Goal: Task Accomplishment & Management: Use online tool/utility

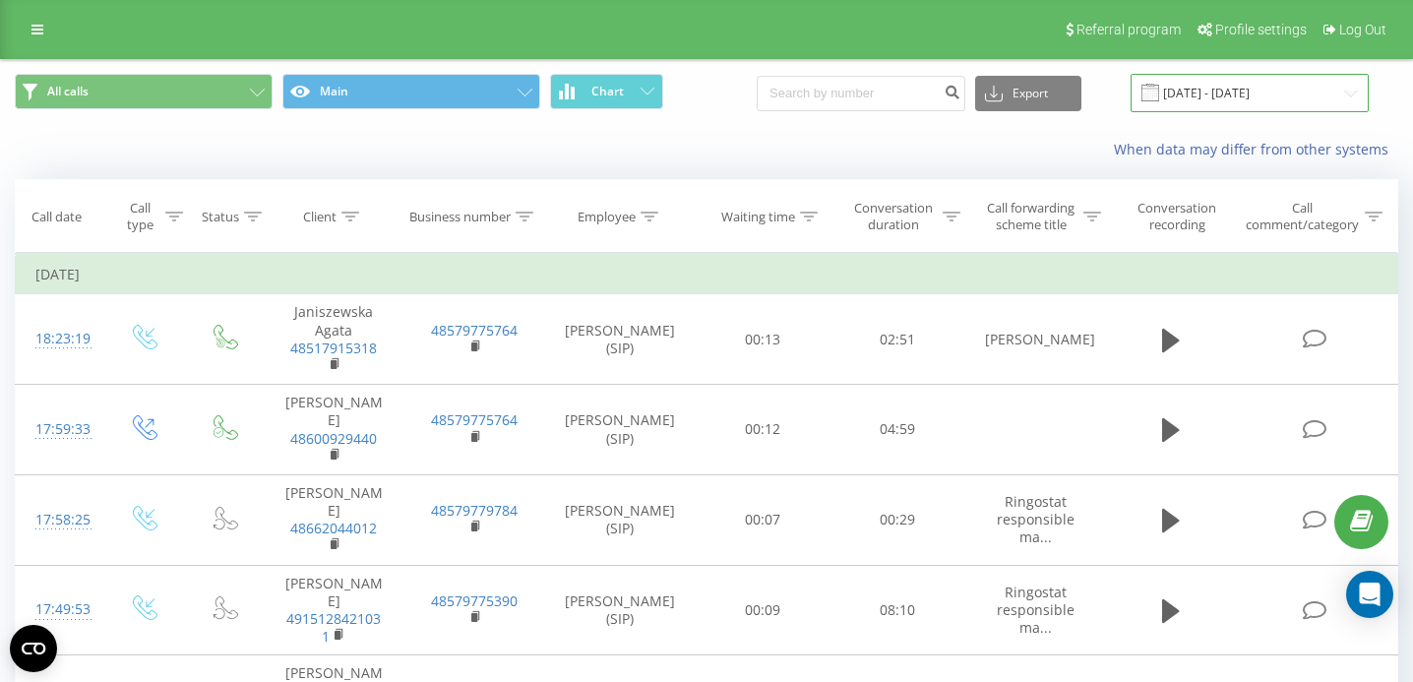
click at [1308, 99] on input "[DATE] - [DATE]" at bounding box center [1250, 93] width 238 height 38
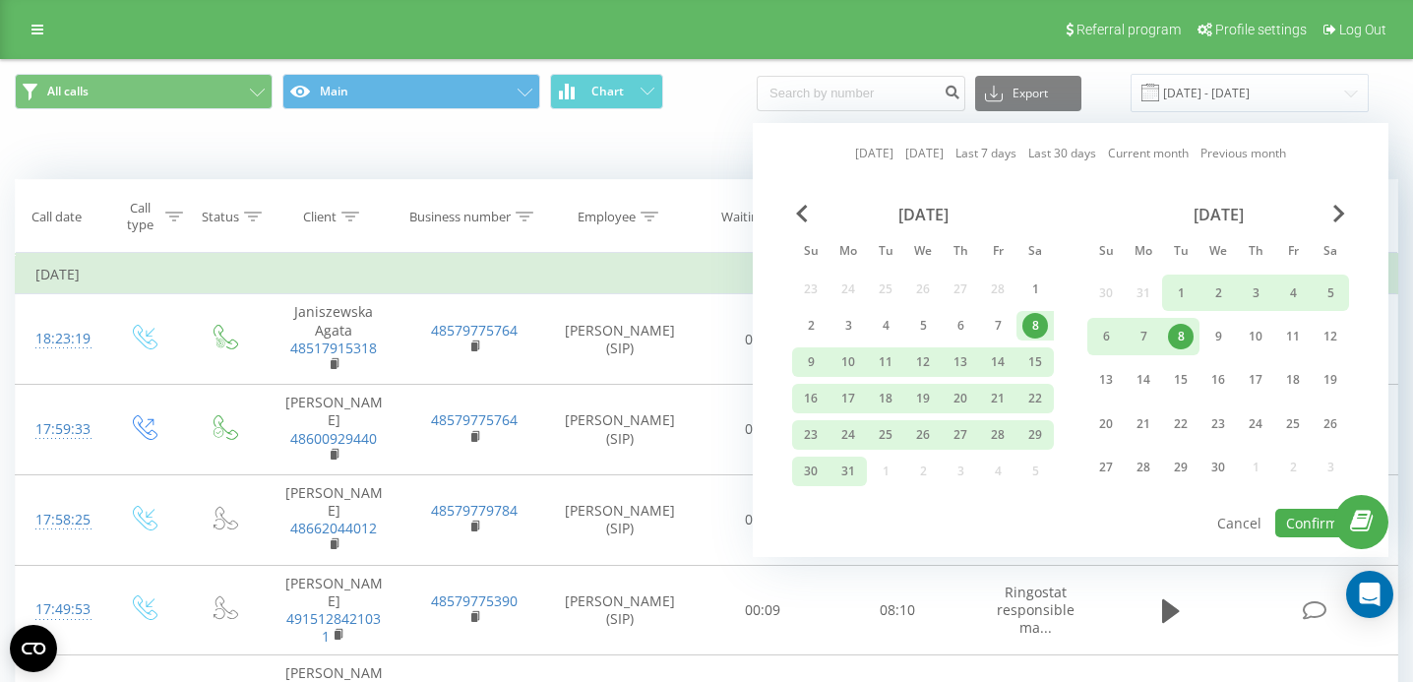
click at [1345, 208] on div "[DATE]" at bounding box center [1218, 215] width 262 height 20
click at [1338, 208] on span "Next Month" at bounding box center [1339, 214] width 12 height 18
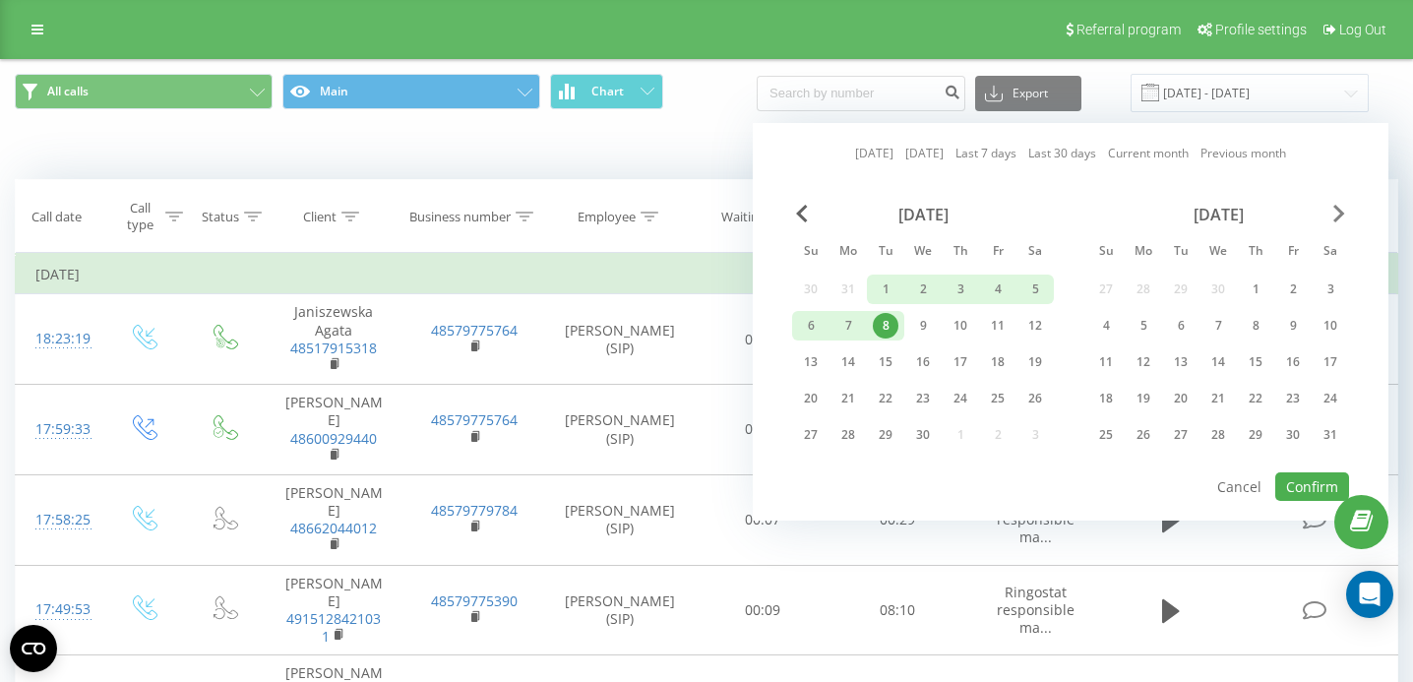
click at [1338, 208] on span "Next Month" at bounding box center [1339, 214] width 12 height 18
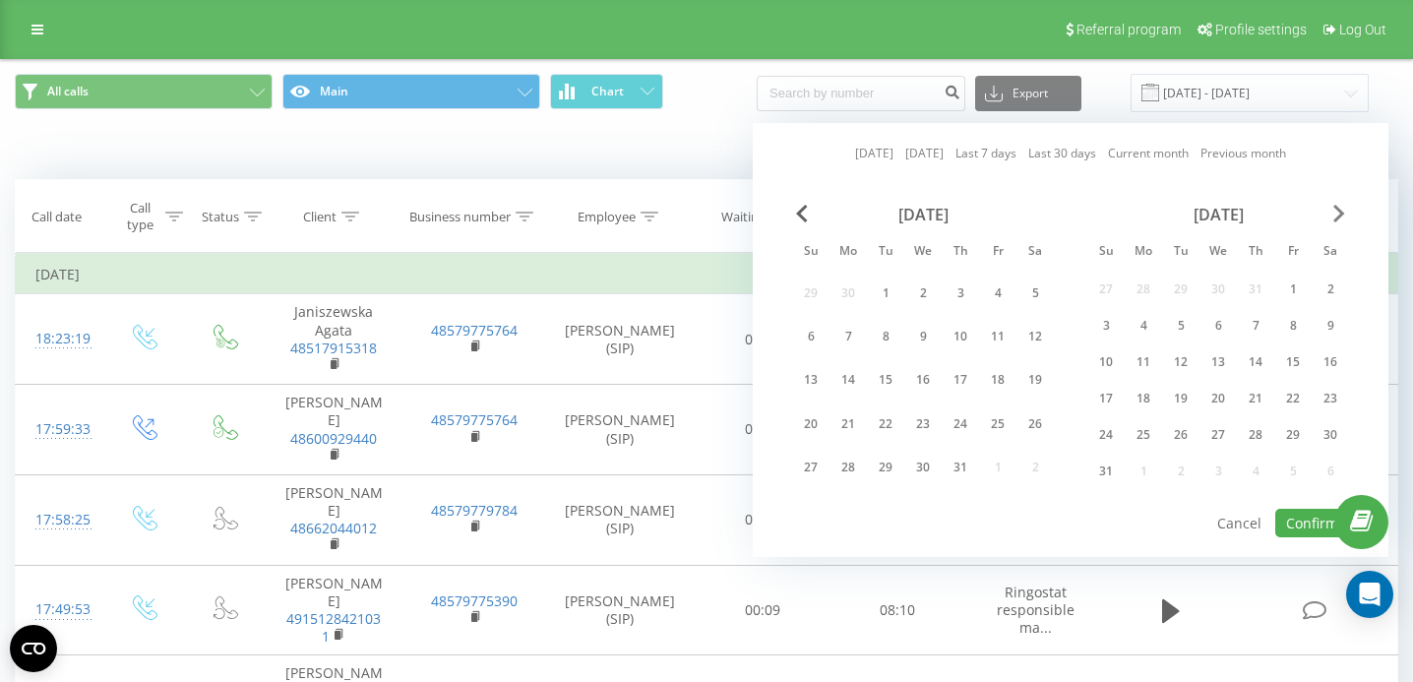
click at [1338, 208] on span "Next Month" at bounding box center [1339, 214] width 12 height 18
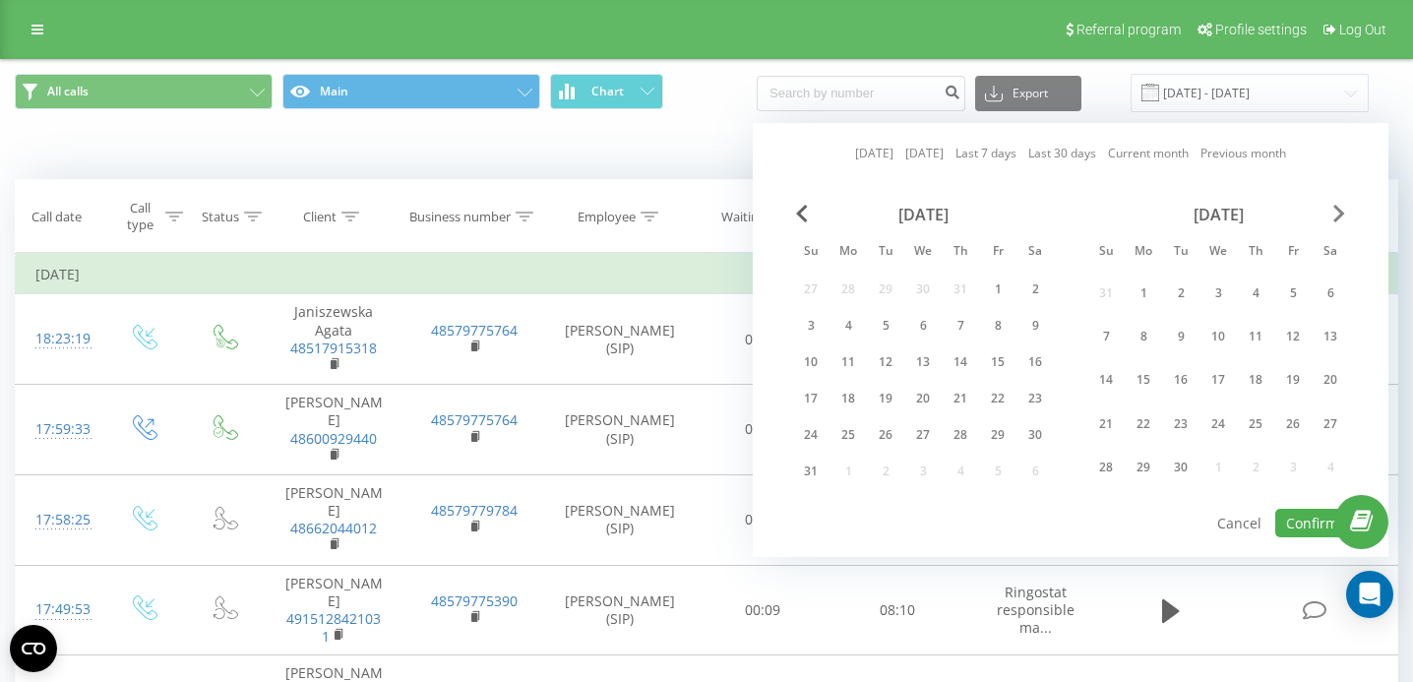
click at [1338, 208] on span "Next Month" at bounding box center [1339, 214] width 12 height 18
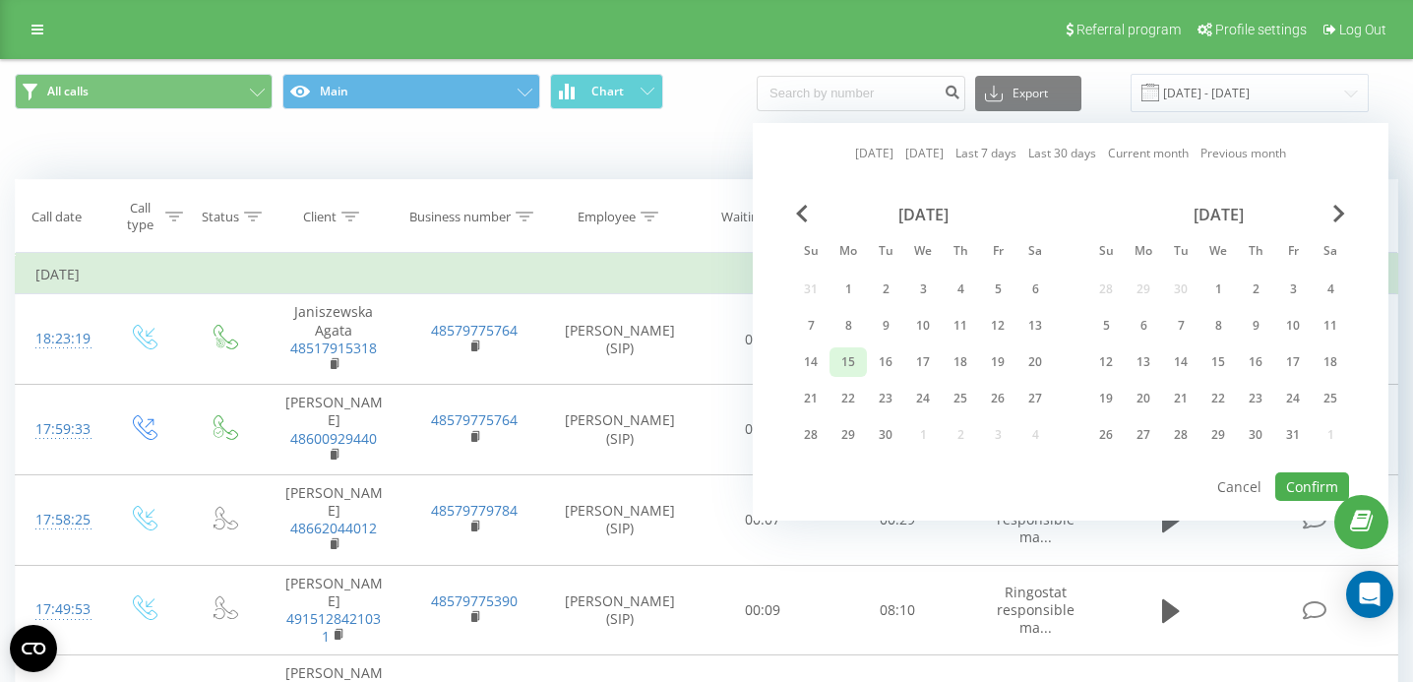
click at [849, 359] on div "15" at bounding box center [848, 362] width 26 height 26
click at [998, 352] on div "19" at bounding box center [998, 362] width 26 height 26
click at [1306, 485] on button "Confirm" at bounding box center [1312, 486] width 74 height 29
type input "[DATE] - [DATE]"
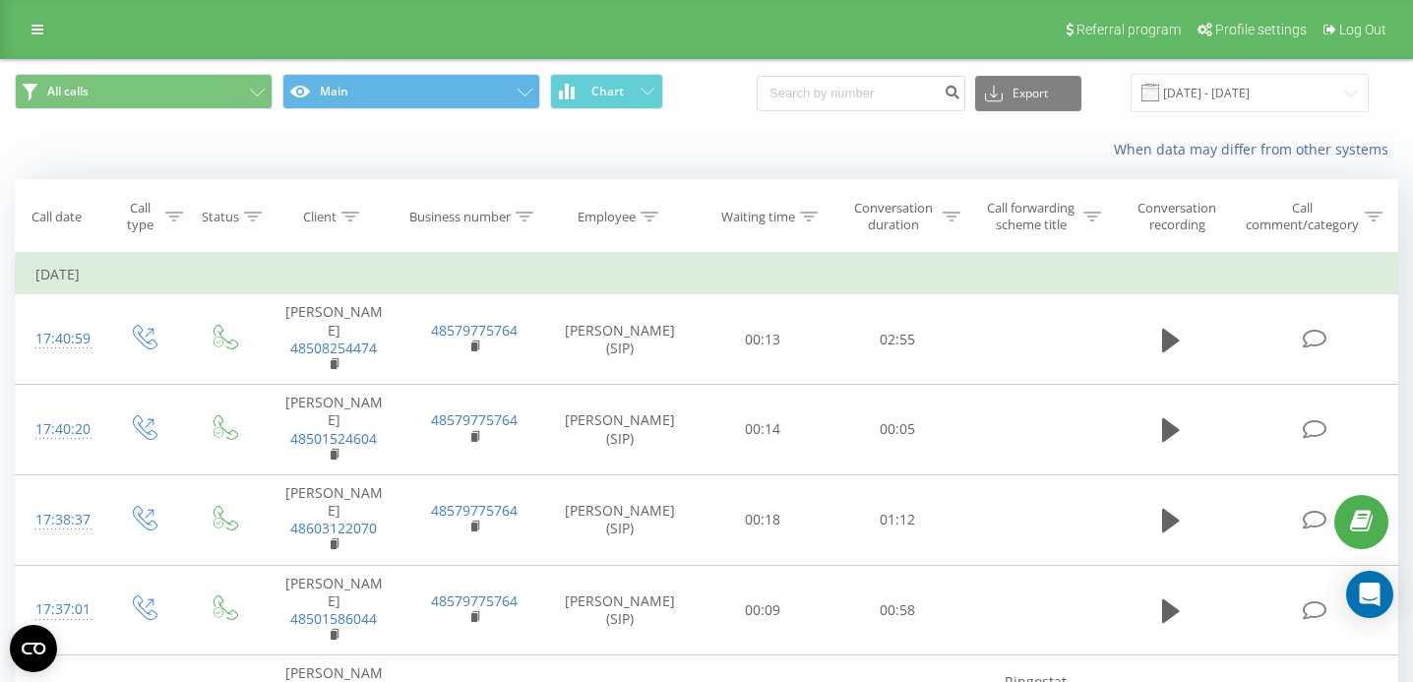
click at [950, 210] on div at bounding box center [952, 217] width 18 height 17
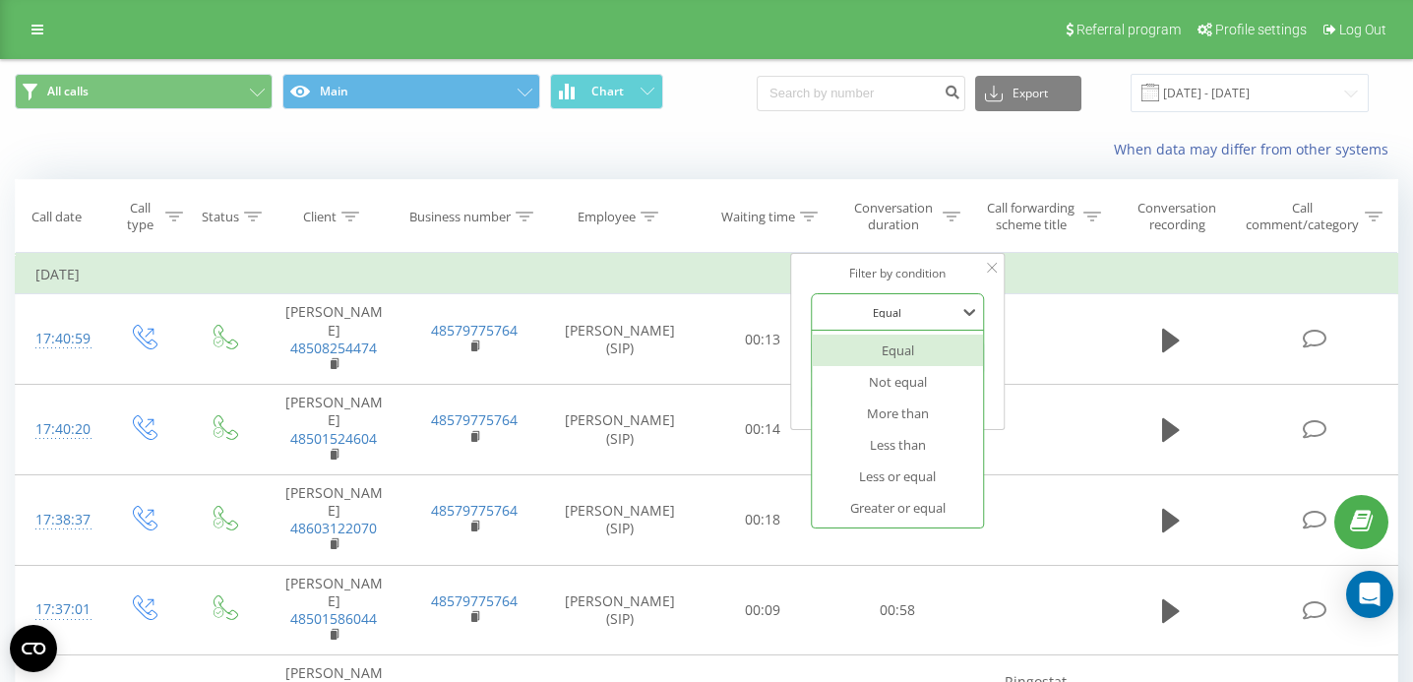
click at [893, 303] on div at bounding box center [888, 312] width 140 height 19
click at [917, 494] on div "Greater or equal" at bounding box center [898, 507] width 171 height 31
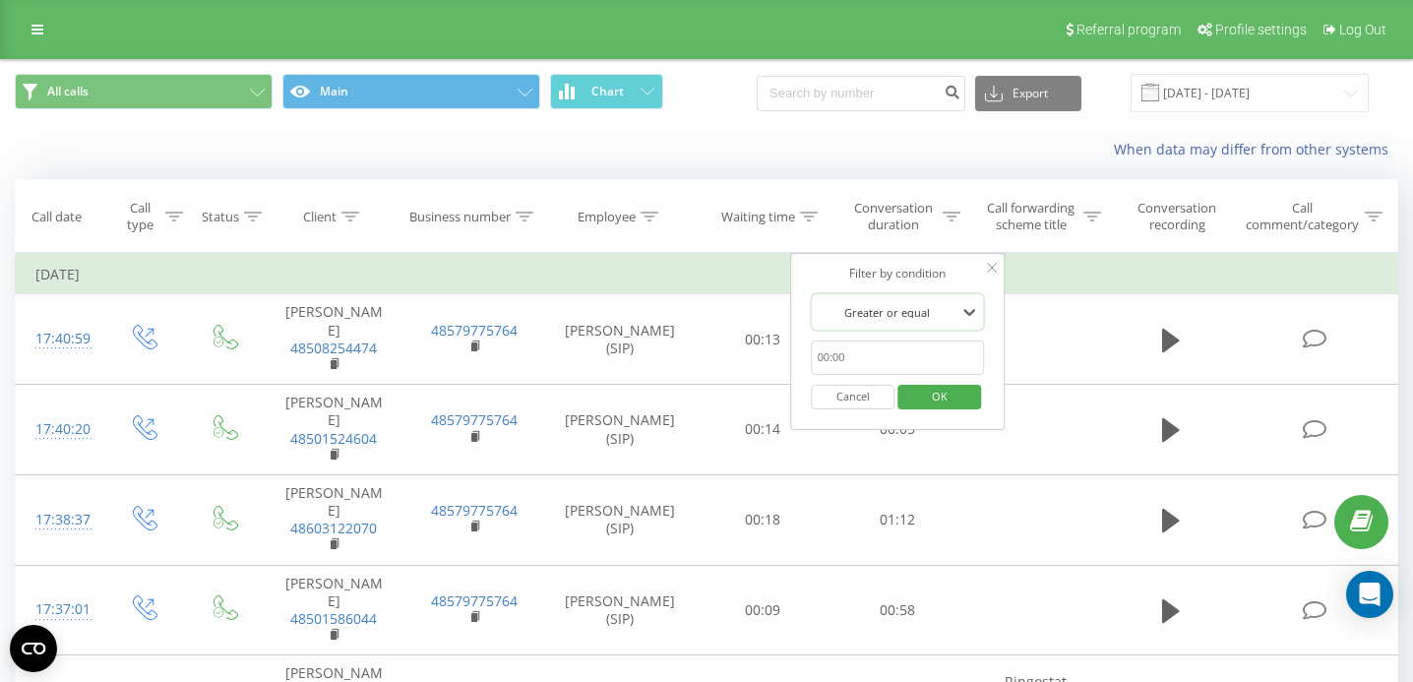
click at [863, 356] on input "text" at bounding box center [898, 357] width 173 height 34
click at [954, 392] on span "OK" at bounding box center [939, 396] width 55 height 31
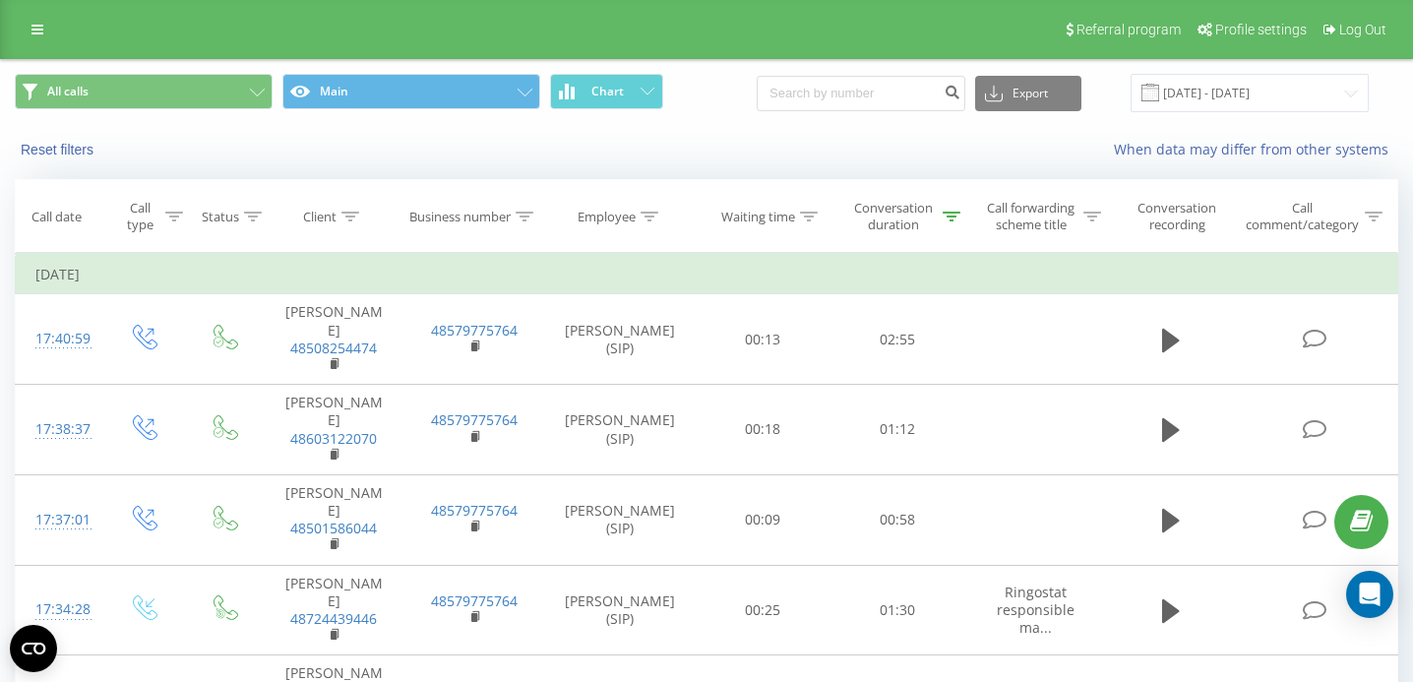
click at [945, 216] on icon at bounding box center [952, 217] width 18 height 10
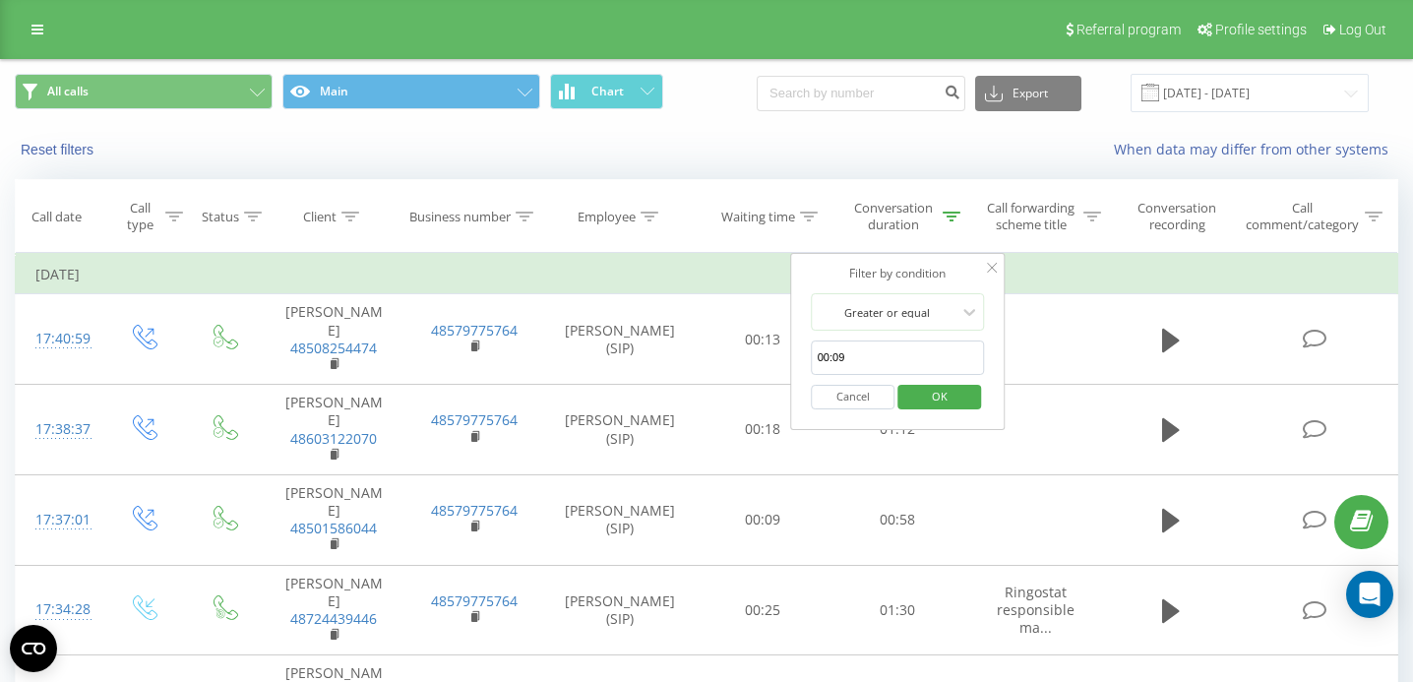
click at [875, 355] on input "00:09" at bounding box center [898, 357] width 173 height 34
click at [942, 392] on span "OK" at bounding box center [939, 396] width 55 height 31
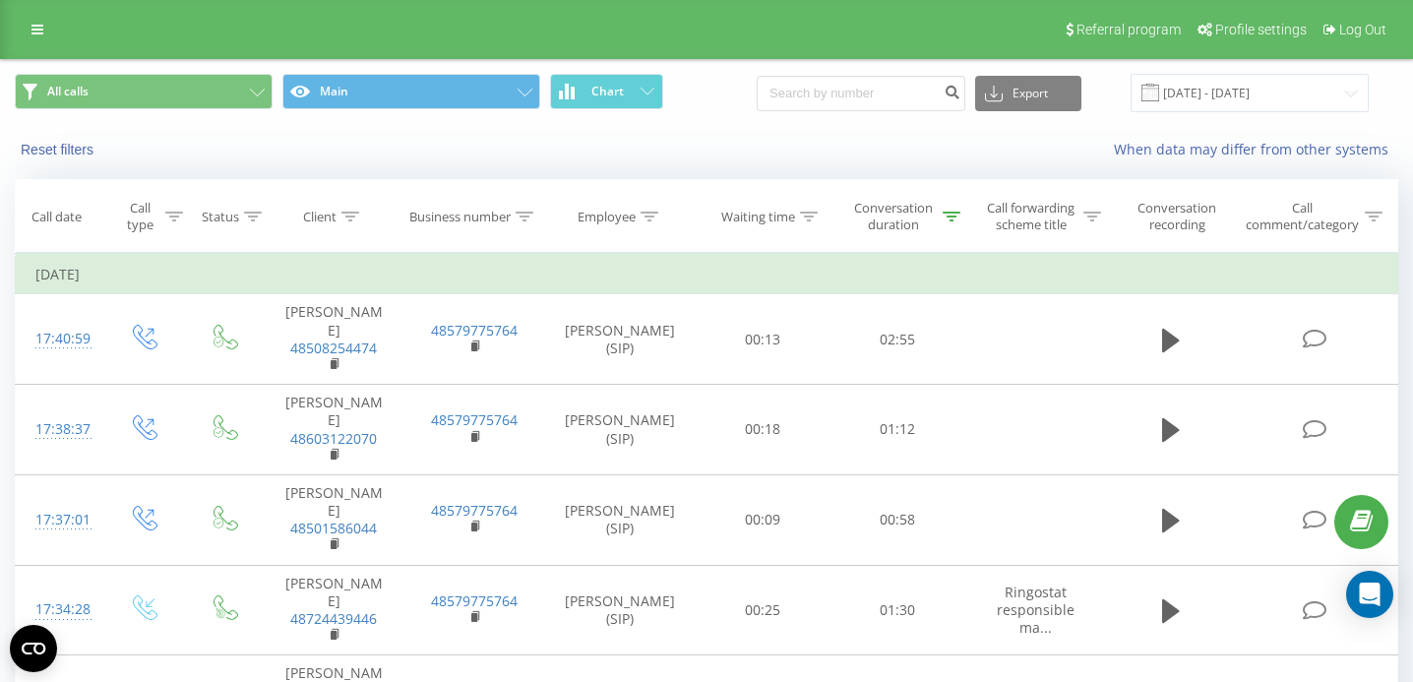
click at [947, 228] on div "Conversation duration" at bounding box center [904, 216] width 112 height 33
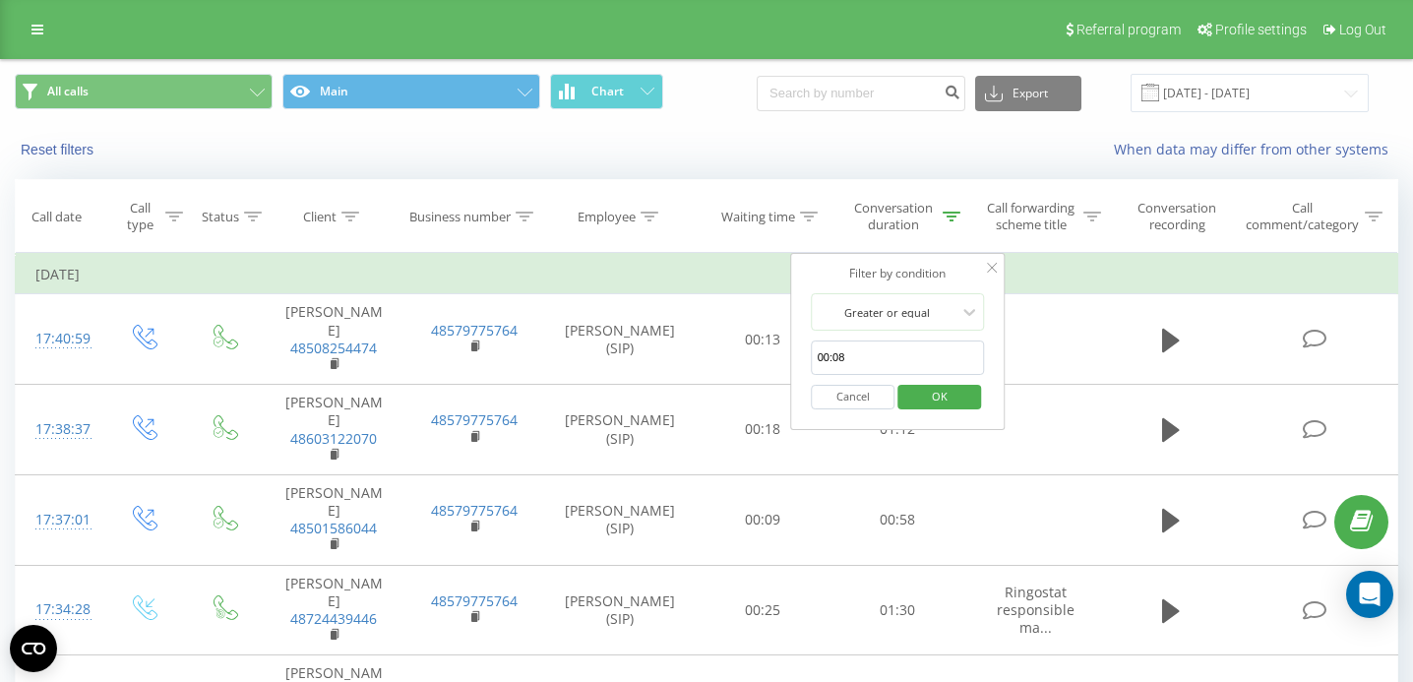
click at [882, 353] on input "00:08" at bounding box center [898, 357] width 173 height 34
click at [955, 390] on span "OK" at bounding box center [939, 396] width 55 height 31
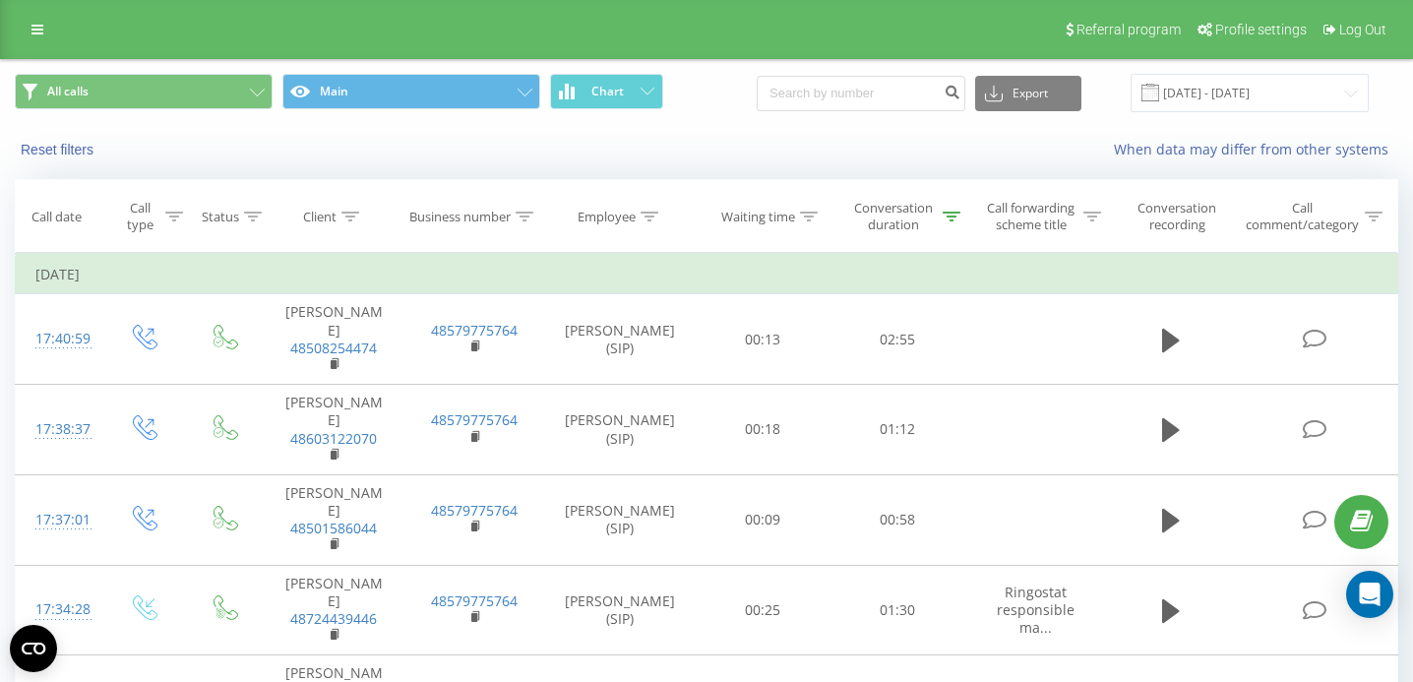
click at [952, 218] on icon at bounding box center [952, 217] width 18 height 10
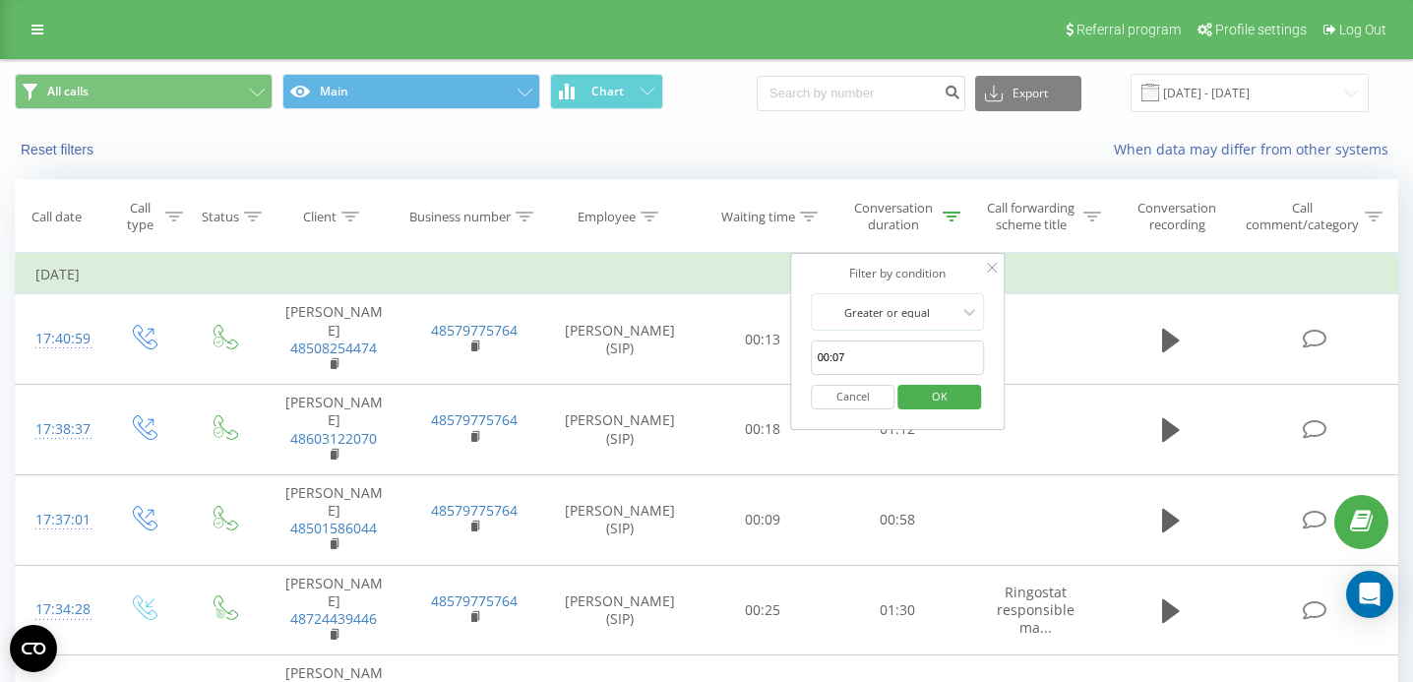
click at [878, 351] on input "00:07" at bounding box center [898, 357] width 173 height 34
type input "00:06"
click at [948, 396] on span "OK" at bounding box center [939, 396] width 55 height 31
